Goal: Book appointment/travel/reservation

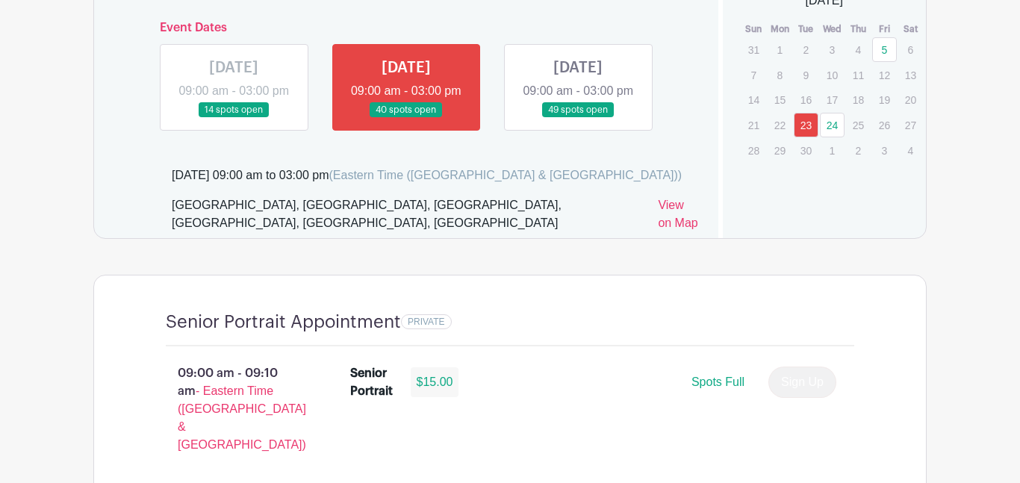
scroll to position [946, 0]
click at [886, 50] on link "5" at bounding box center [884, 49] width 25 height 25
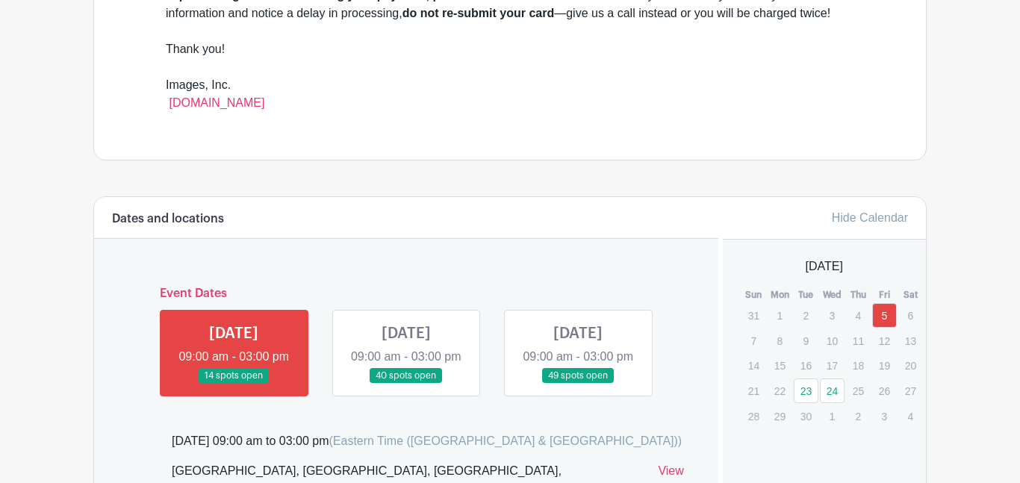
scroll to position [685, 0]
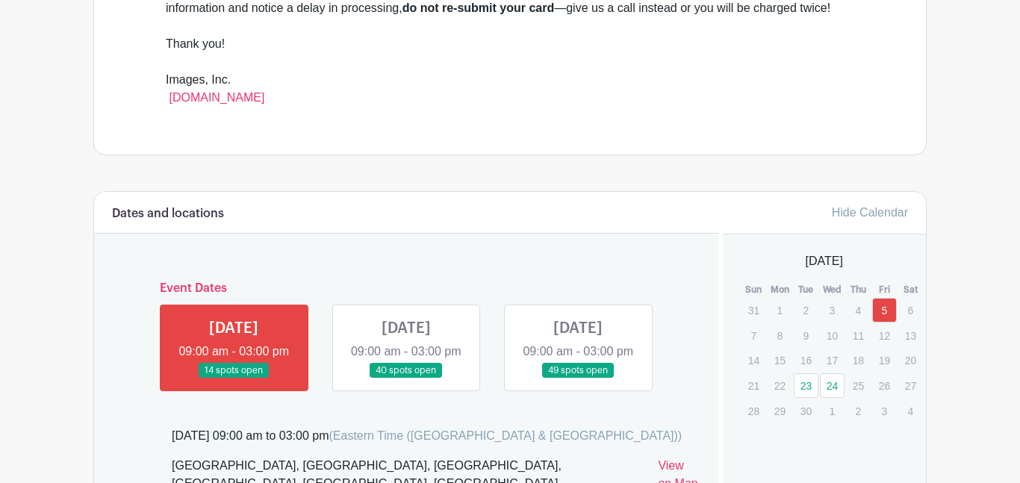
click at [830, 258] on span "[DATE]" at bounding box center [824, 261] width 37 height 18
click at [814, 389] on link "23" at bounding box center [806, 385] width 25 height 25
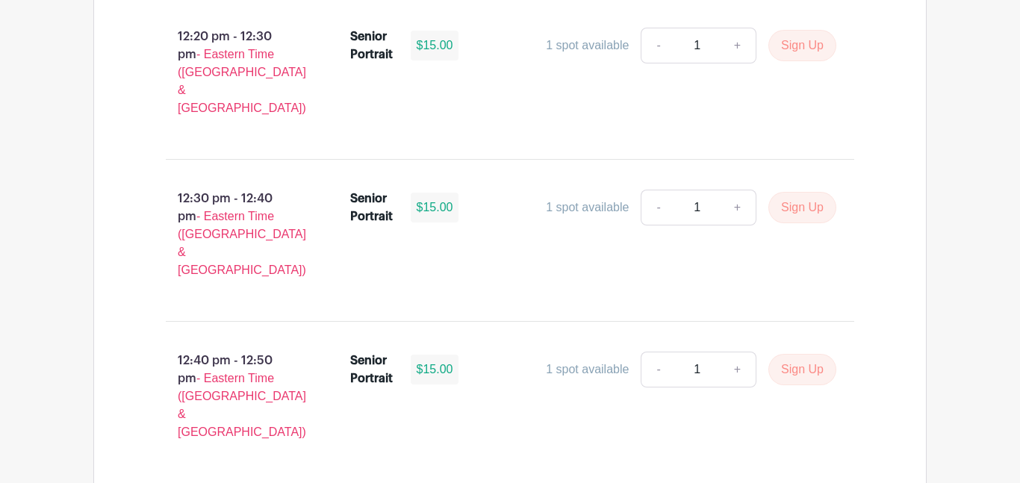
scroll to position [4925, 0]
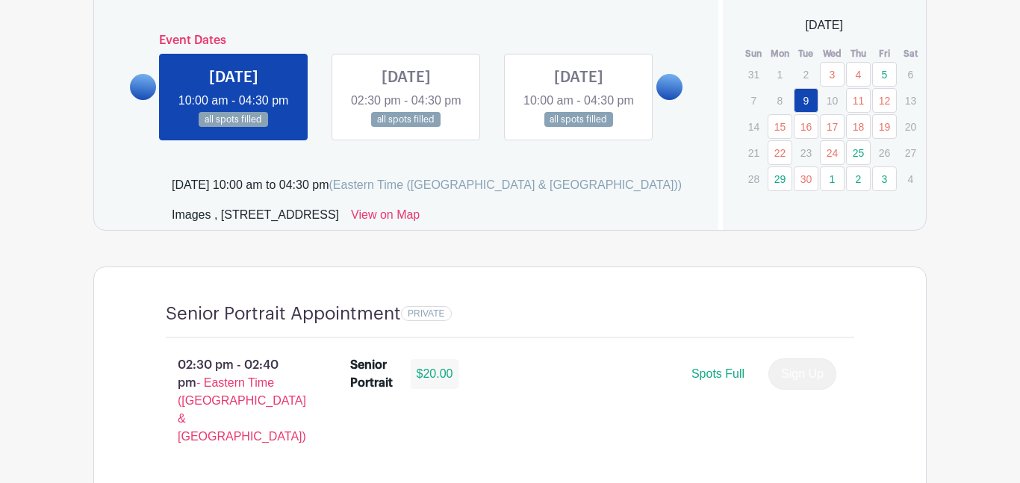
scroll to position [861, 0]
